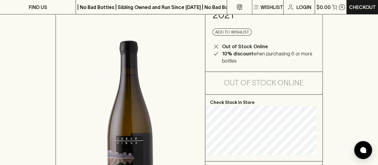
scroll to position [120, 0]
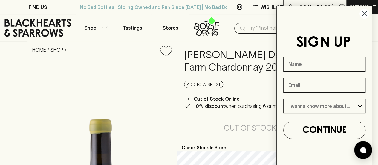
click at [361, 12] on circle "Close dialog" at bounding box center [365, 14] width 10 height 10
